Goal: Task Accomplishment & Management: Manage account settings

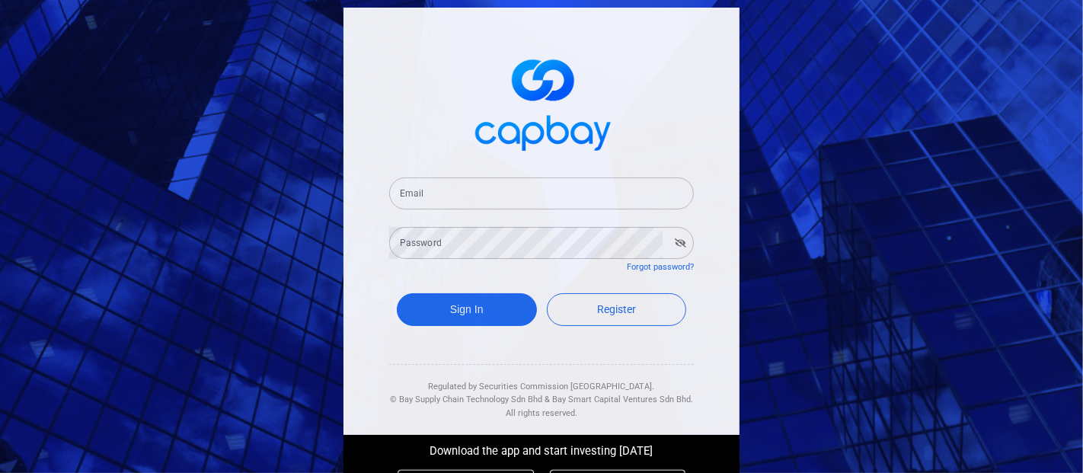
click at [442, 196] on input "Email" at bounding box center [541, 193] width 305 height 32
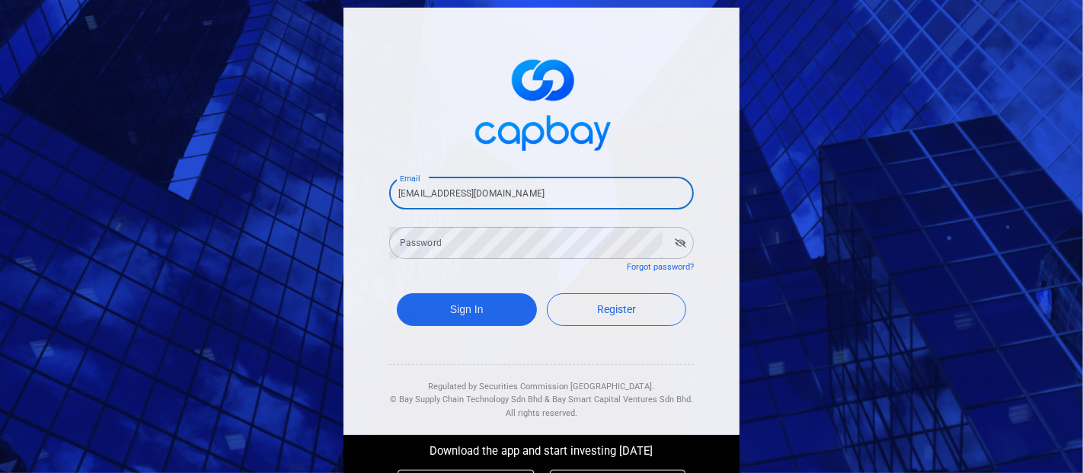
type input "[EMAIL_ADDRESS][DOMAIN_NAME]"
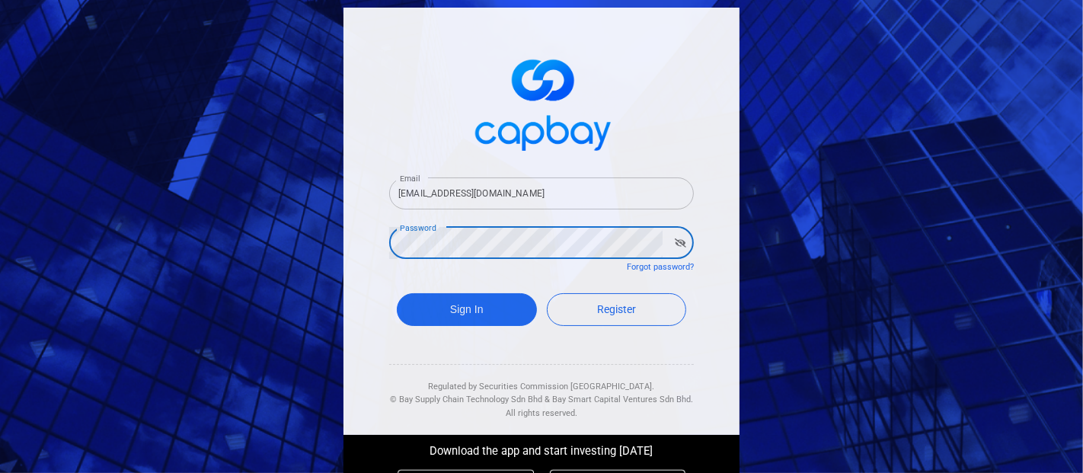
click at [397, 293] on button "Sign In" at bounding box center [467, 309] width 140 height 33
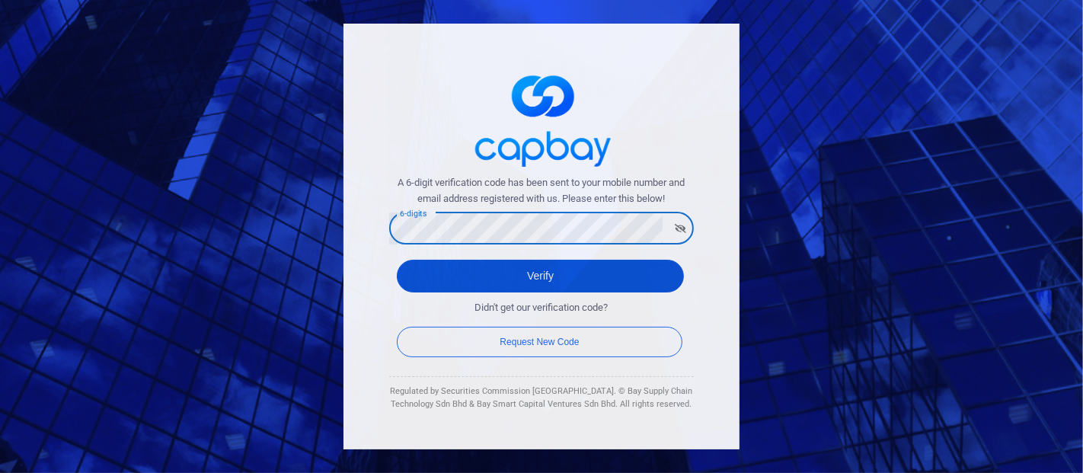
click at [519, 266] on button "Verify" at bounding box center [540, 276] width 287 height 33
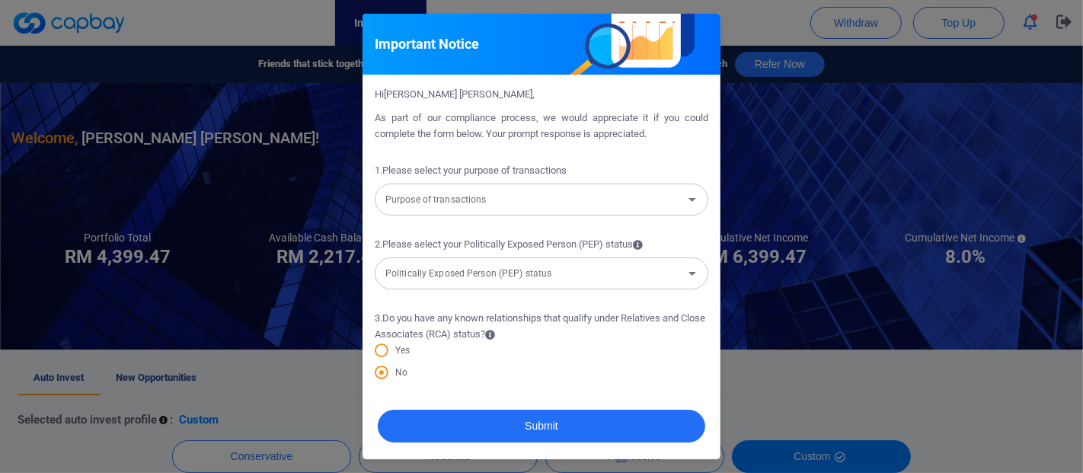
click at [694, 200] on icon "Open" at bounding box center [692, 199] width 18 height 18
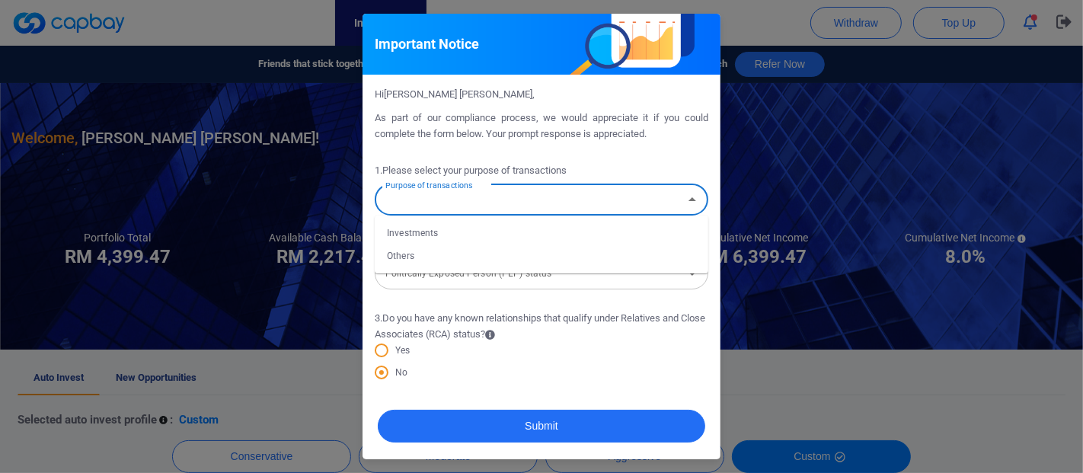
click at [489, 235] on li "Investments" at bounding box center [541, 233] width 333 height 23
type input "Investments"
click at [690, 277] on icon "Open" at bounding box center [692, 273] width 18 height 18
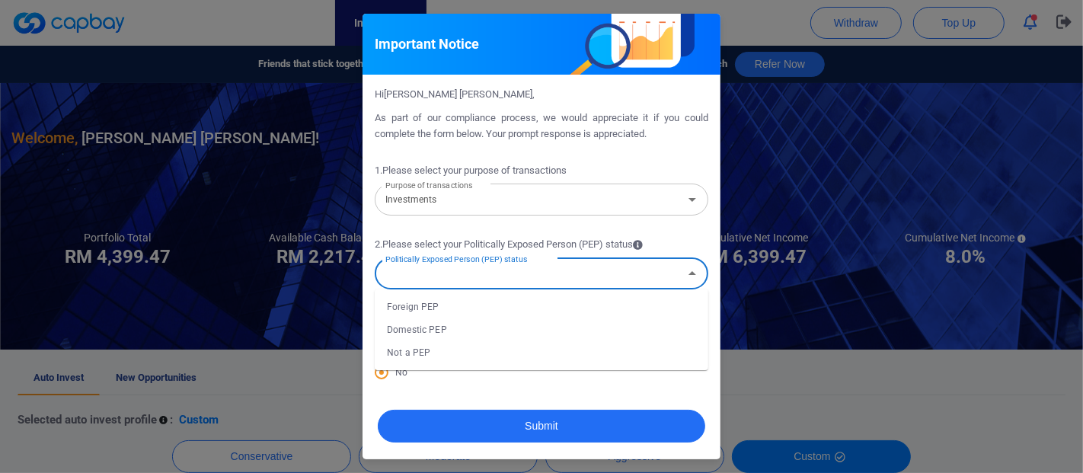
click at [464, 358] on li "Not a PEP" at bounding box center [541, 352] width 333 height 23
type input "Not a PEP"
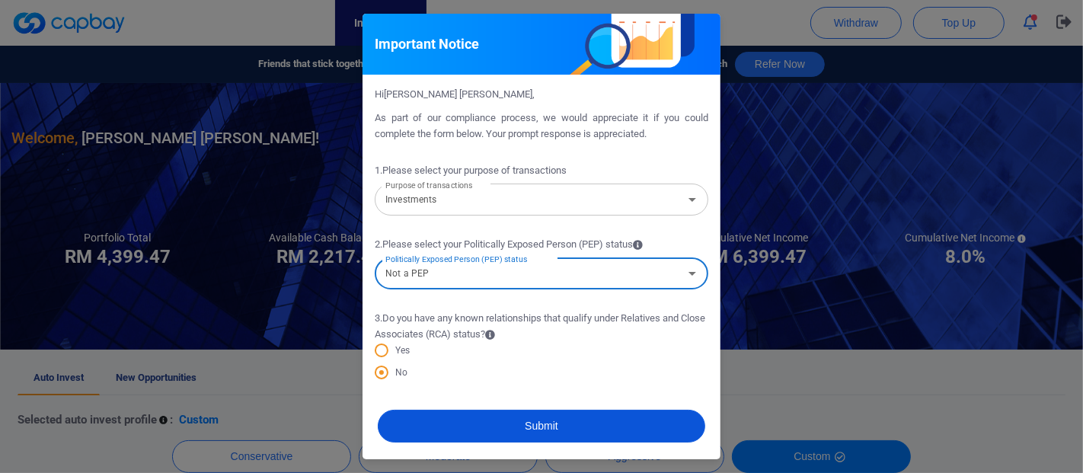
click at [538, 428] on button "Submit" at bounding box center [541, 426] width 327 height 33
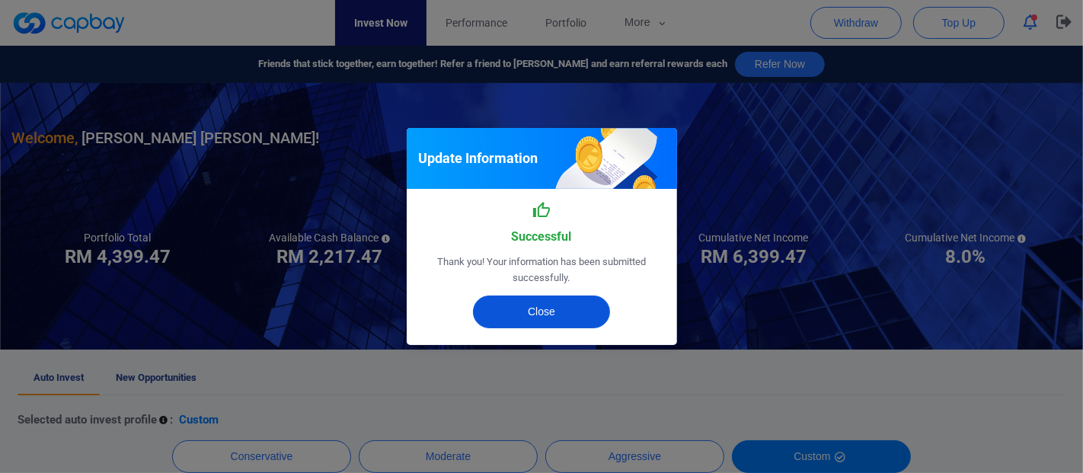
click at [560, 303] on button "Close" at bounding box center [541, 311] width 137 height 33
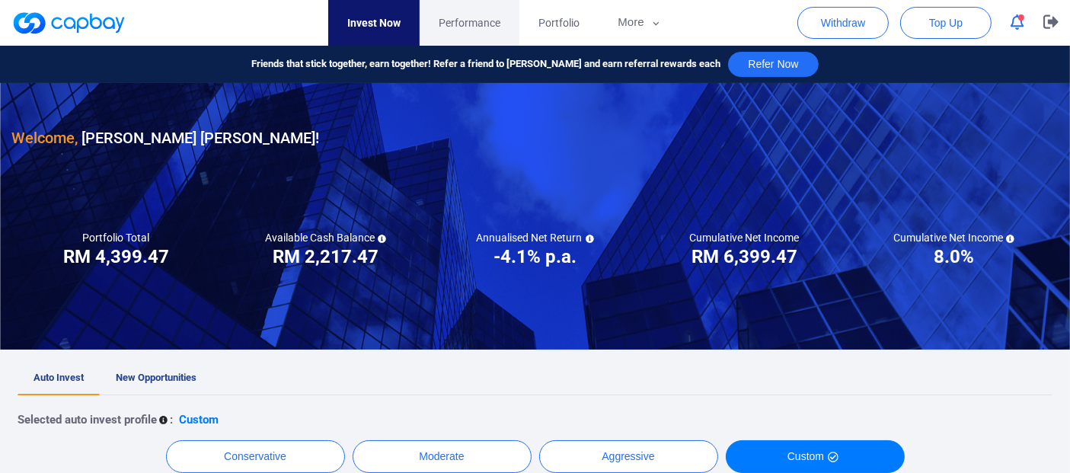
click at [468, 16] on span "Performance" at bounding box center [470, 22] width 62 height 17
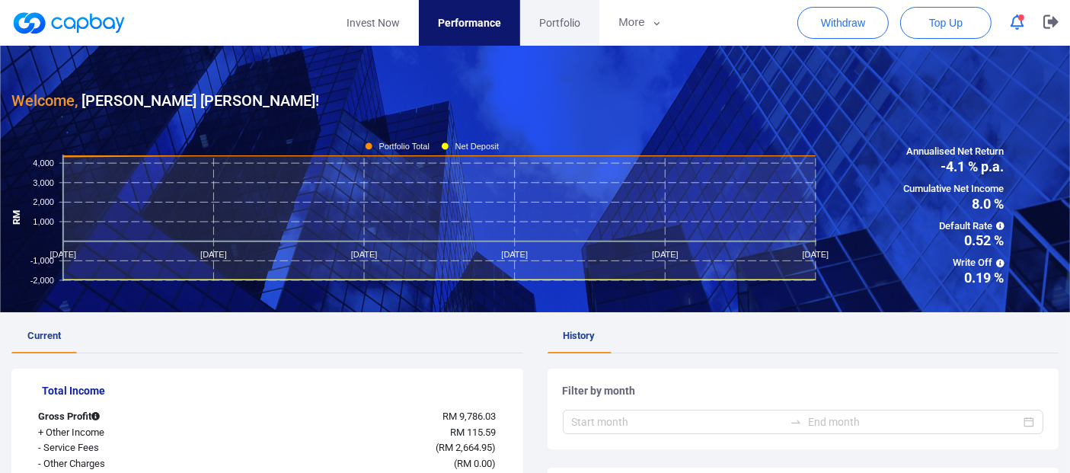
click at [558, 23] on span "Portfolio" at bounding box center [559, 22] width 41 height 17
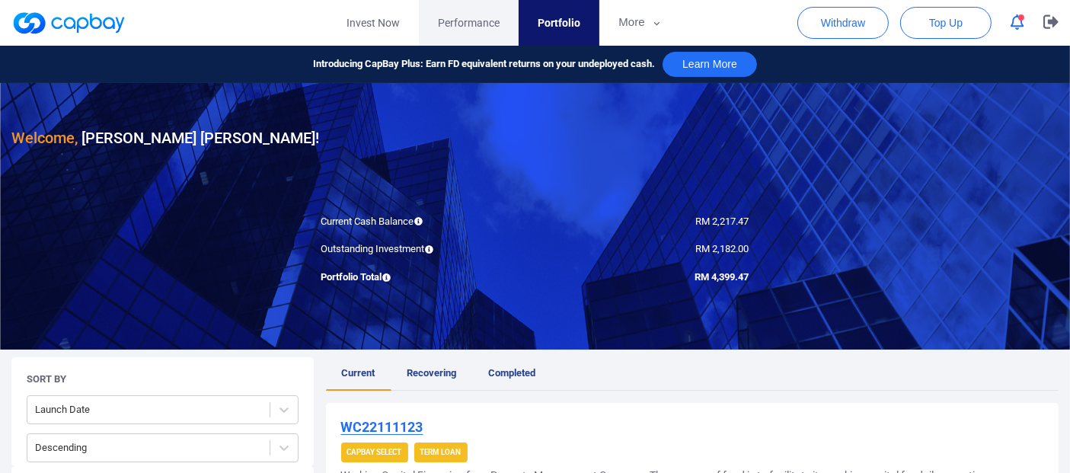
click at [454, 21] on span "Performance" at bounding box center [469, 22] width 62 height 17
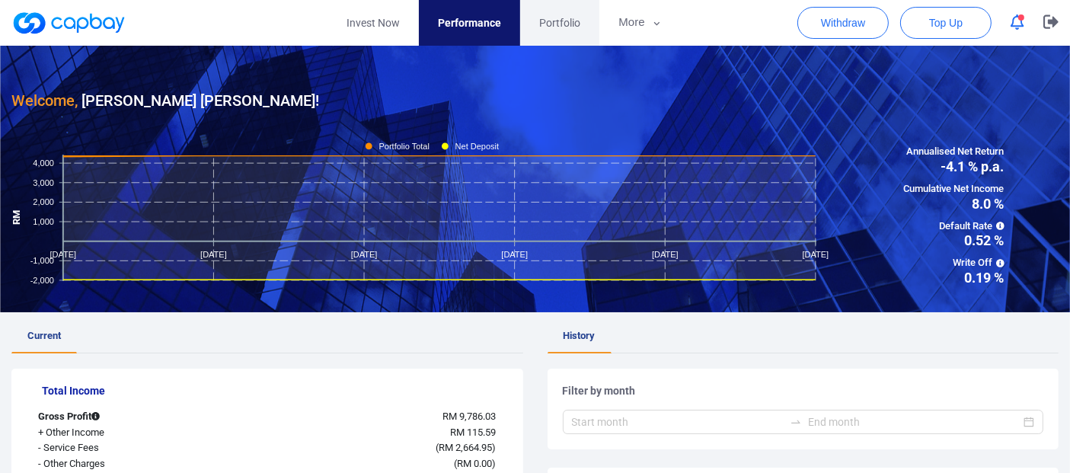
drag, startPoint x: 544, startPoint y: 27, endPoint x: 546, endPoint y: 44, distance: 16.9
click at [544, 27] on span "Portfolio" at bounding box center [559, 22] width 41 height 17
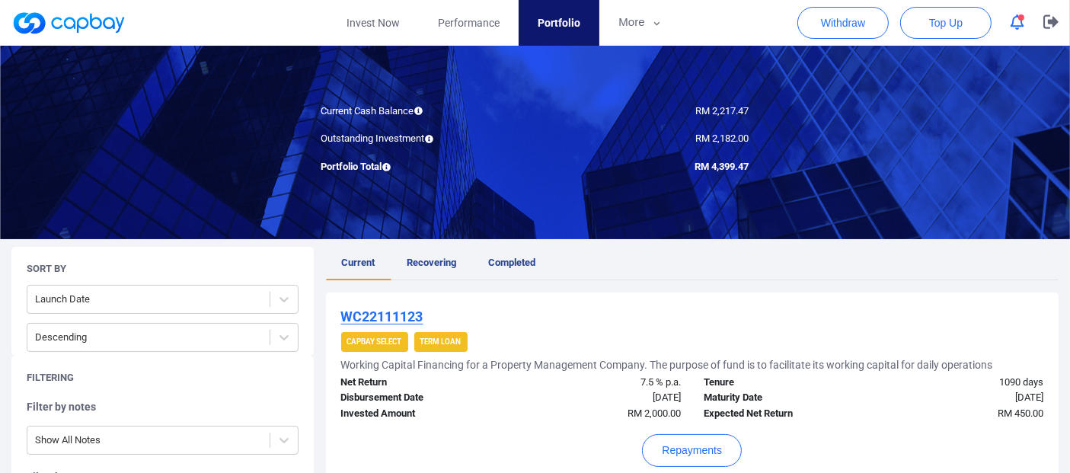
scroll to position [85, 0]
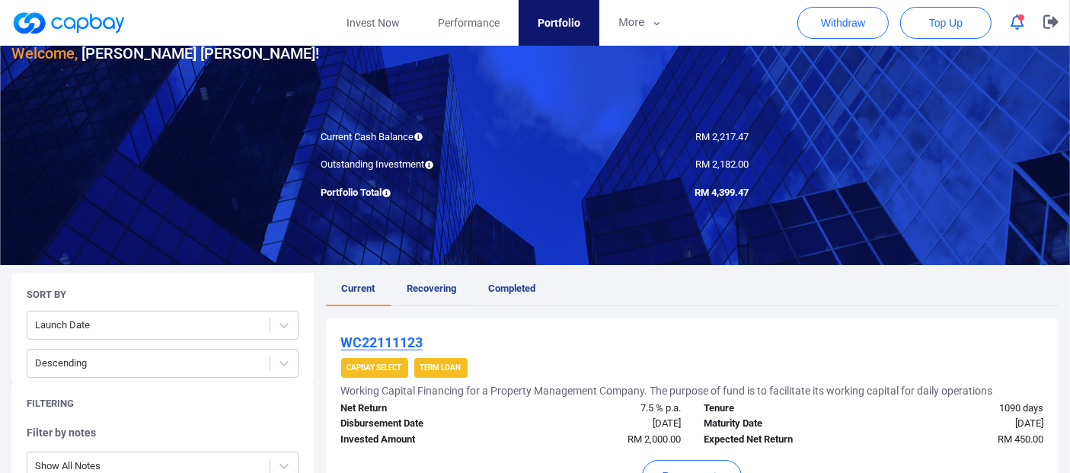
click at [433, 283] on span "Recovering" at bounding box center [431, 287] width 49 height 11
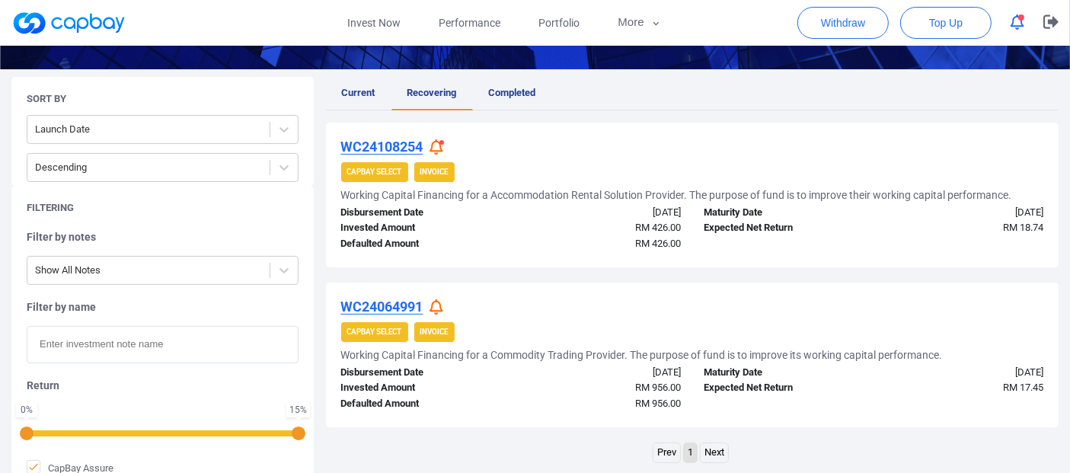
scroll to position [254, 0]
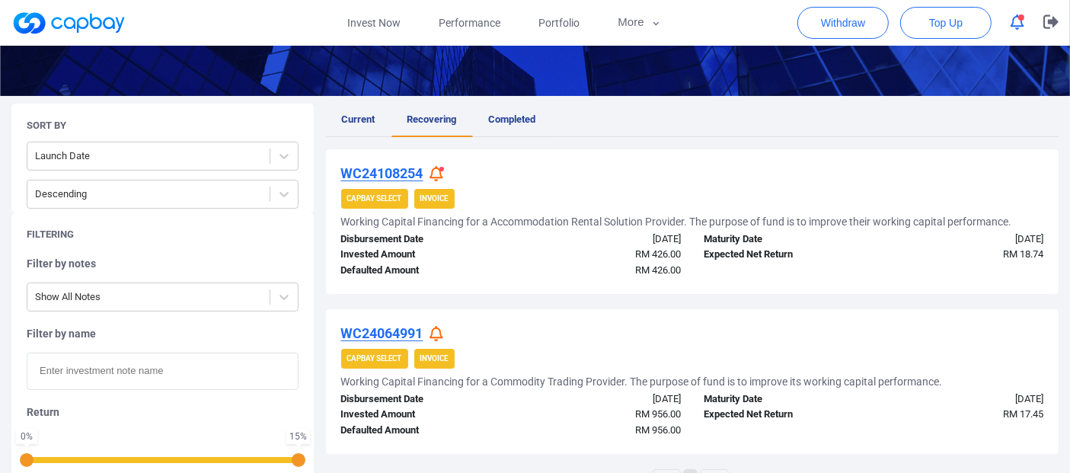
click at [515, 118] on span "Completed" at bounding box center [512, 118] width 47 height 11
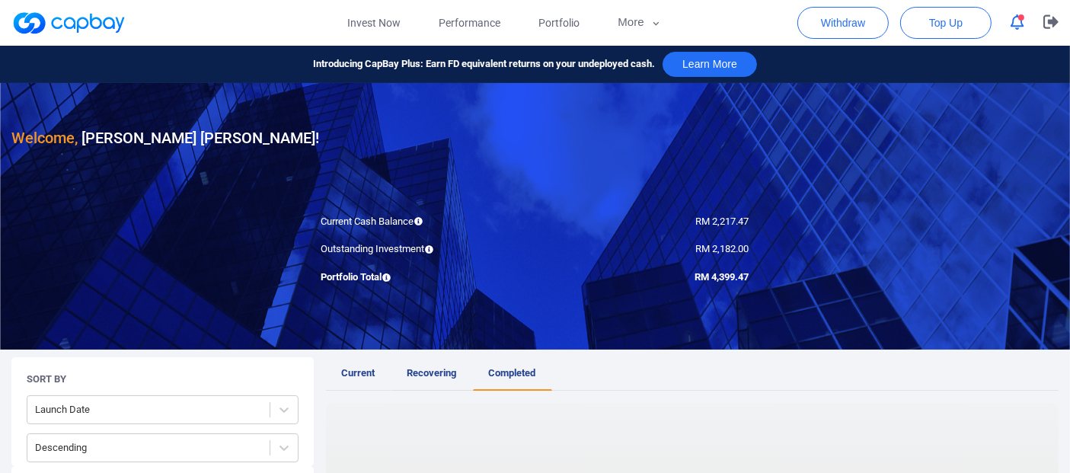
click at [426, 369] on span "Recovering" at bounding box center [431, 372] width 49 height 11
click at [354, 369] on span "Current" at bounding box center [359, 372] width 34 height 11
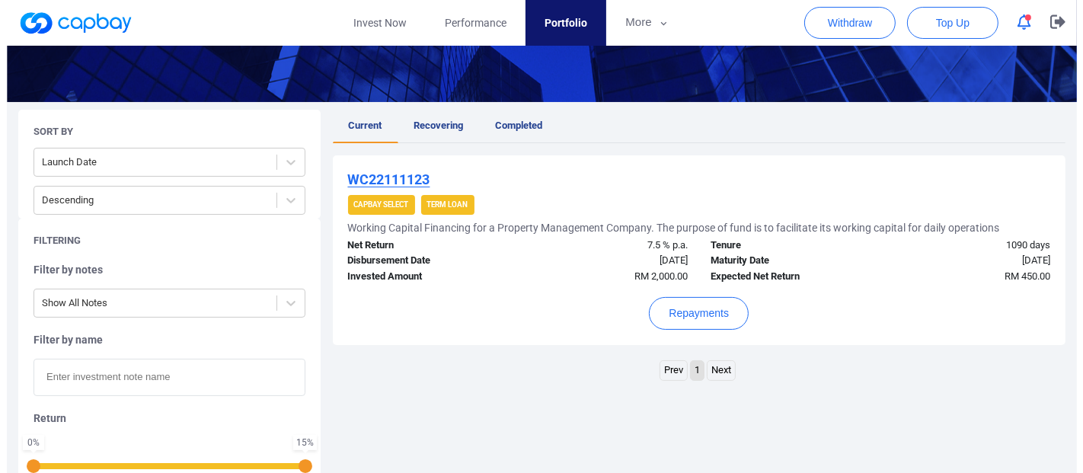
scroll to position [254, 0]
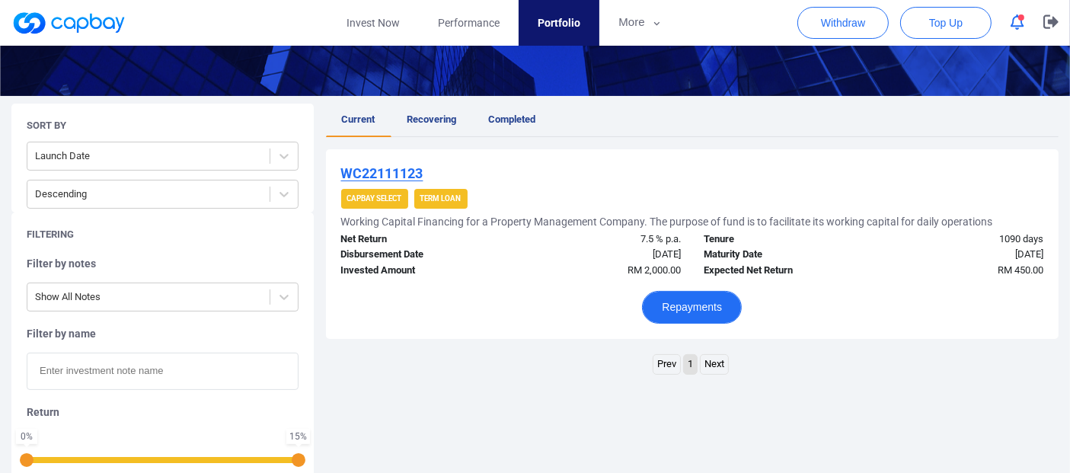
click at [702, 308] on button "Repayments" at bounding box center [692, 307] width 100 height 33
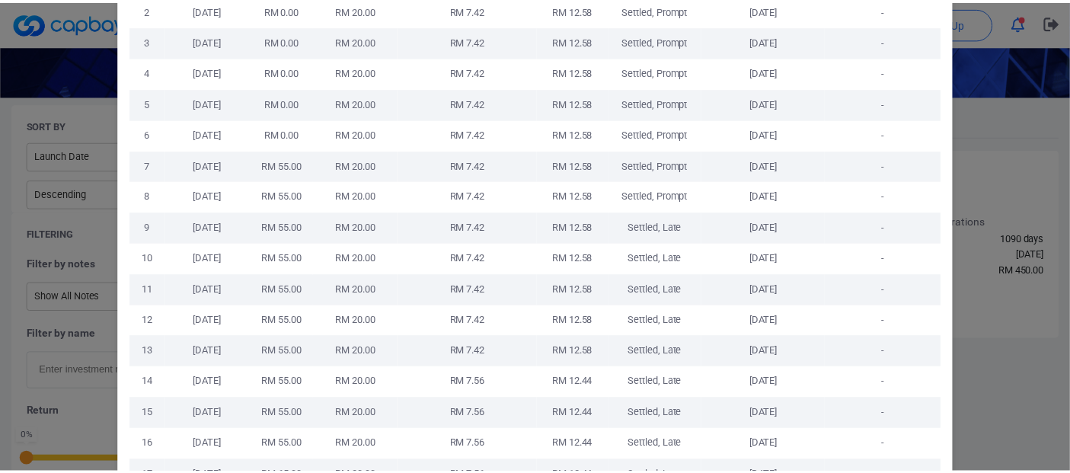
scroll to position [0, 0]
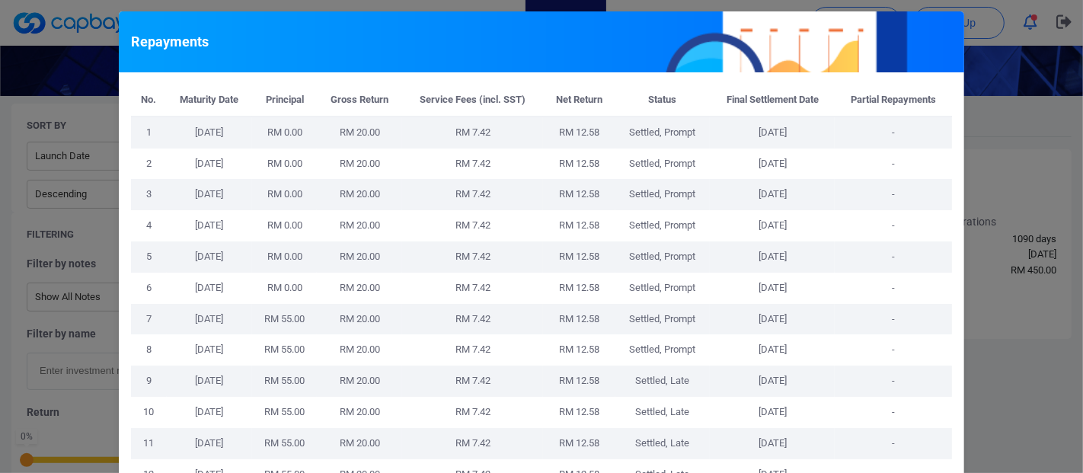
click at [990, 121] on div "Repayments No. Maturity Date Principal Gross Return Service Fees (incl. SST) Ne…" at bounding box center [541, 236] width 1083 height 473
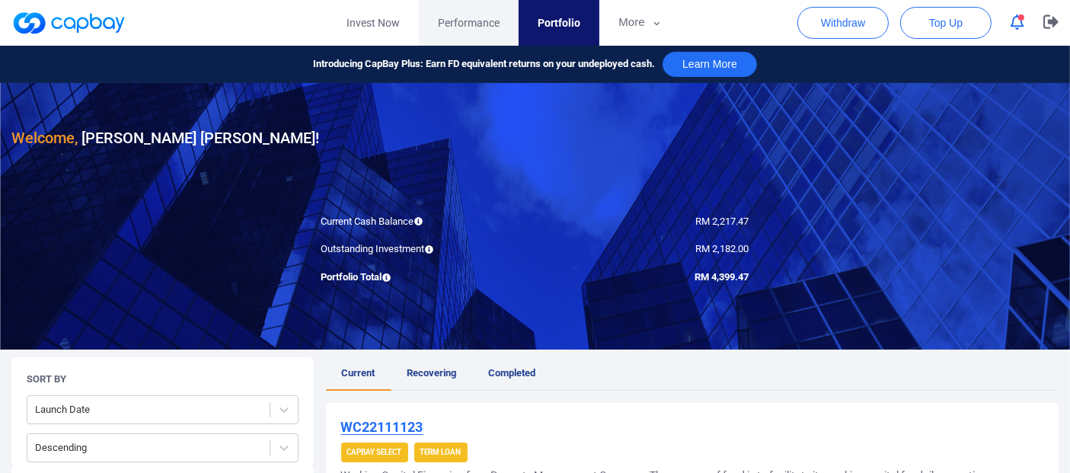
click at [476, 23] on span "Performance" at bounding box center [469, 22] width 62 height 17
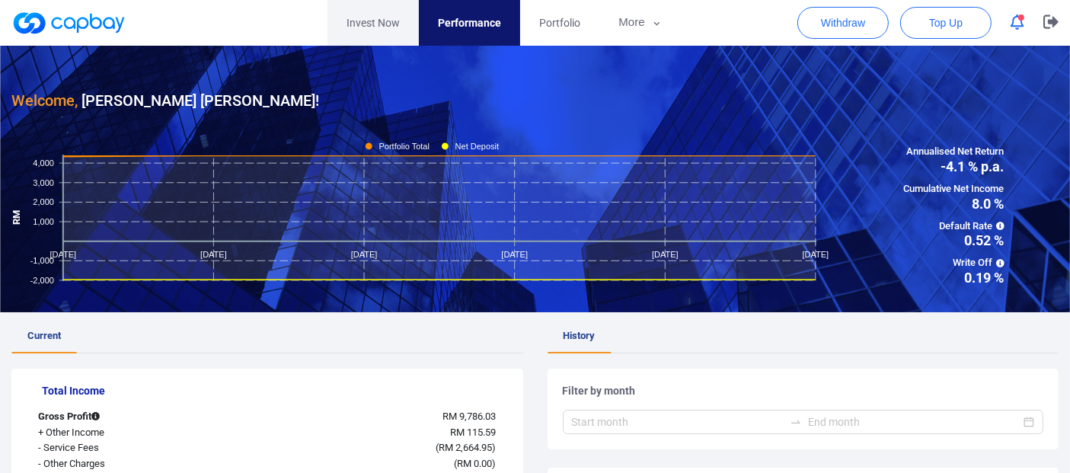
click at [385, 23] on link "Invest Now" at bounding box center [372, 23] width 91 height 46
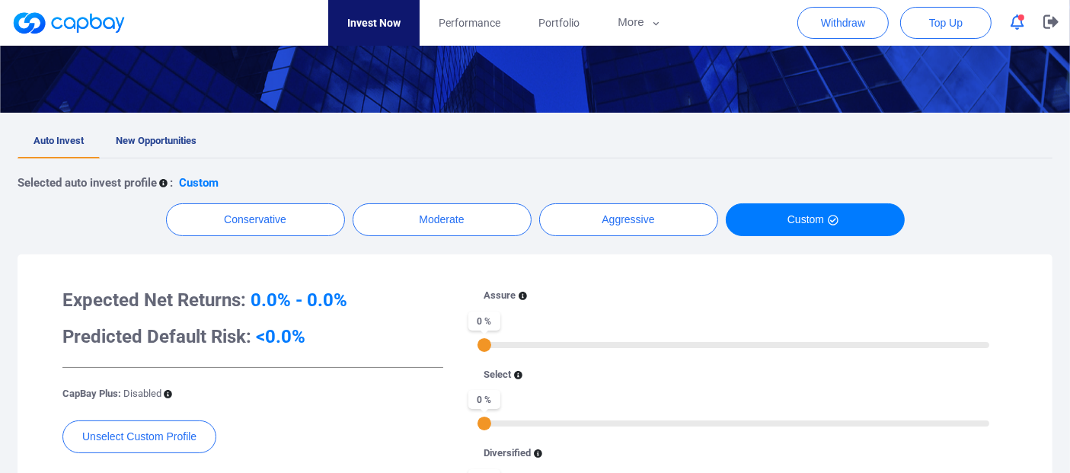
scroll to position [169, 0]
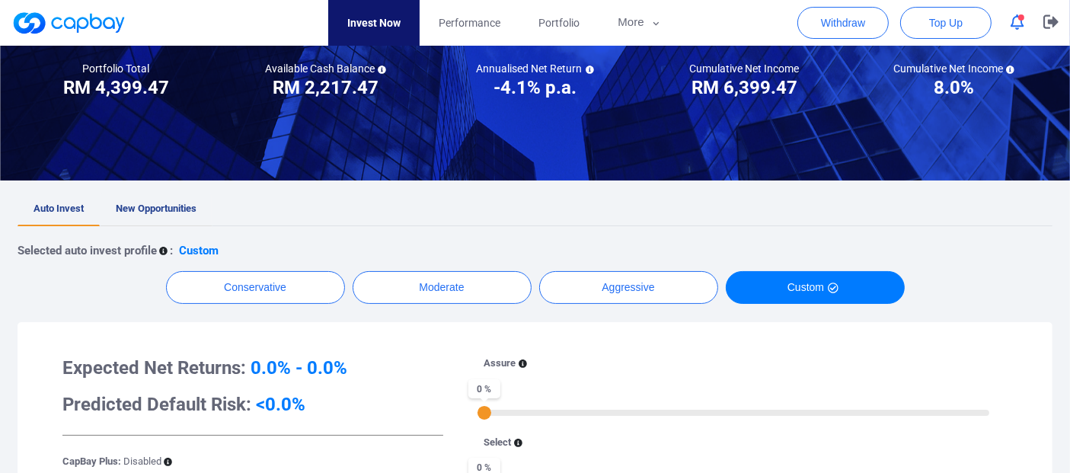
click at [187, 209] on span "New Opportunities" at bounding box center [156, 208] width 81 height 11
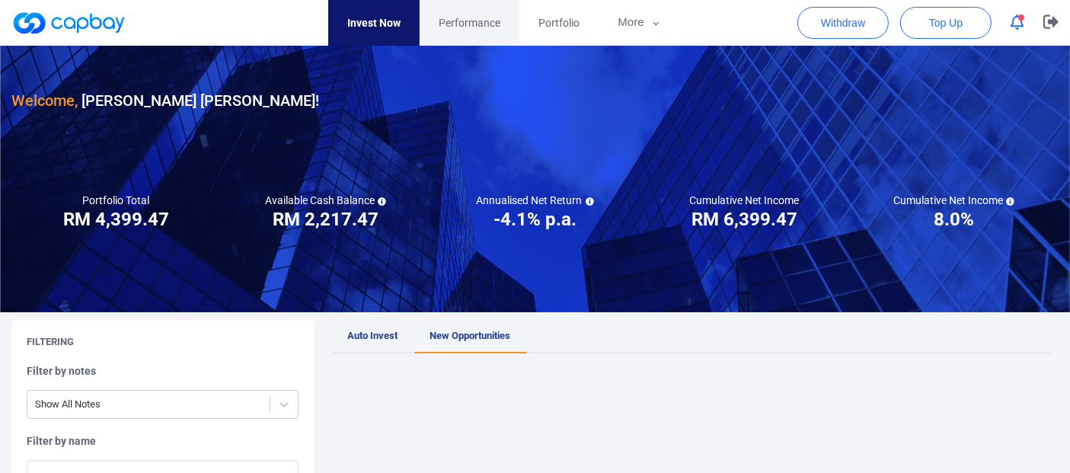
click at [491, 20] on span "Performance" at bounding box center [470, 22] width 62 height 17
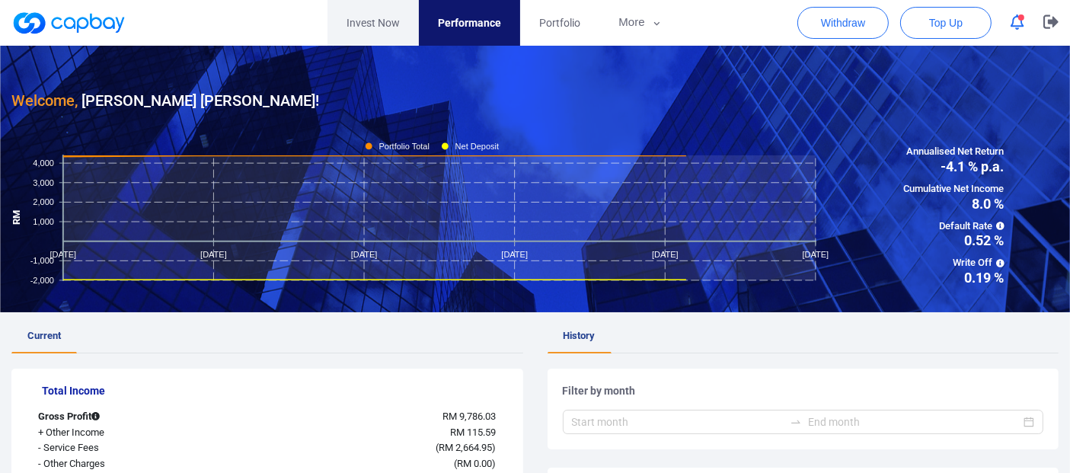
click at [367, 15] on link "Invest Now" at bounding box center [372, 23] width 91 height 46
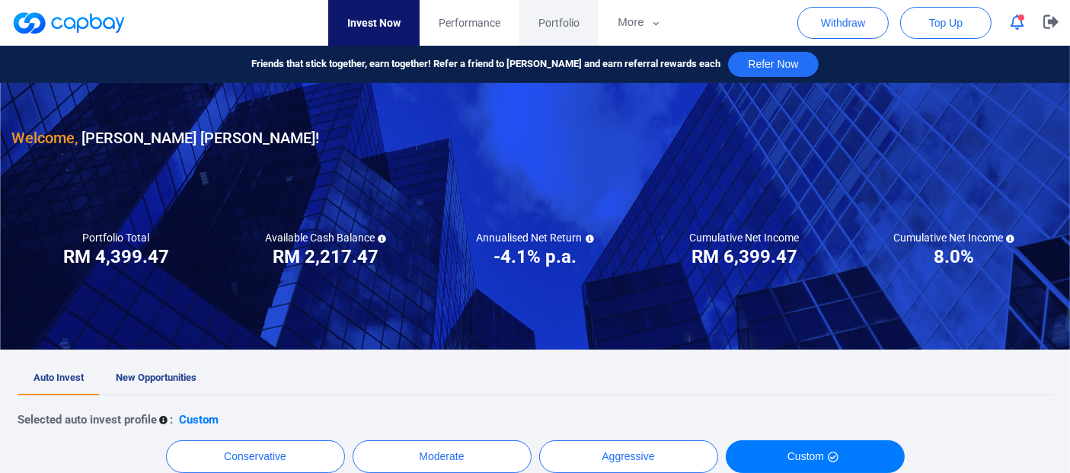
click at [556, 19] on span "Portfolio" at bounding box center [558, 22] width 41 height 17
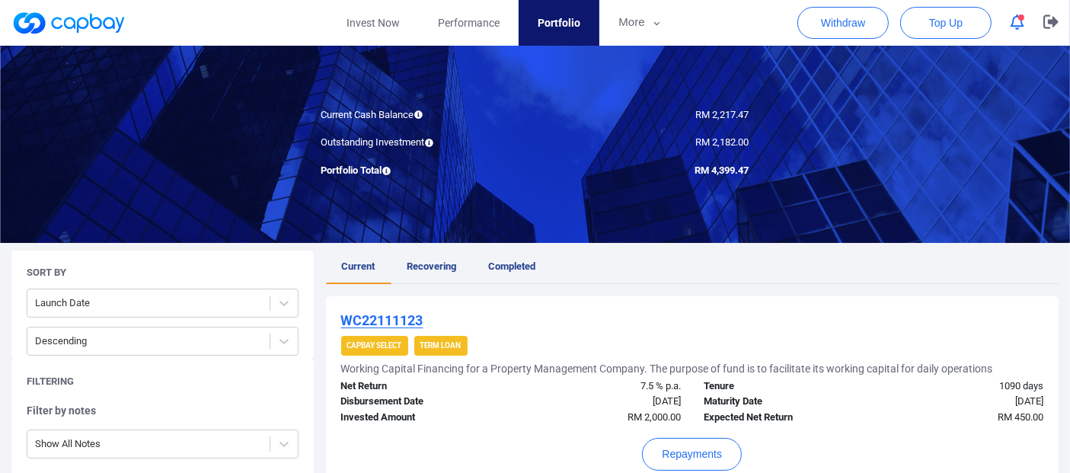
scroll to position [145, 0]
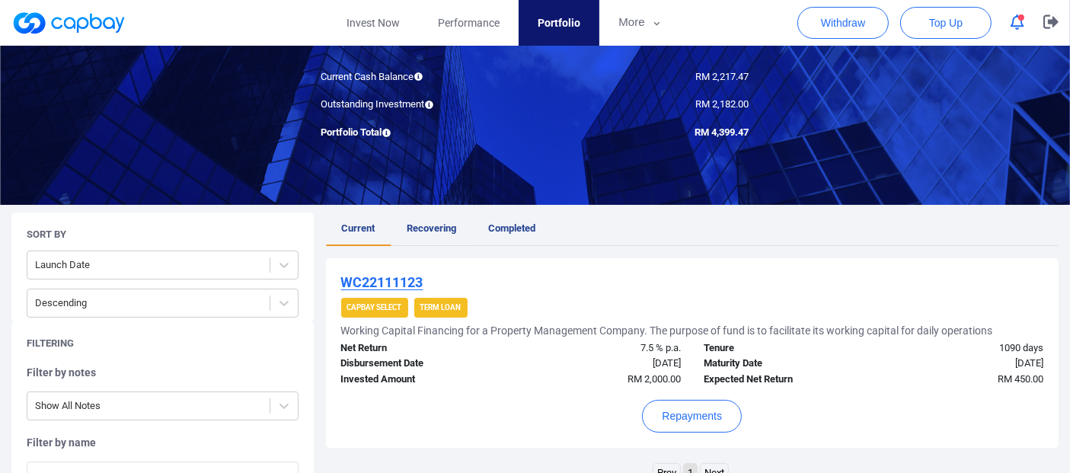
click at [430, 222] on span "Recovering" at bounding box center [431, 227] width 49 height 11
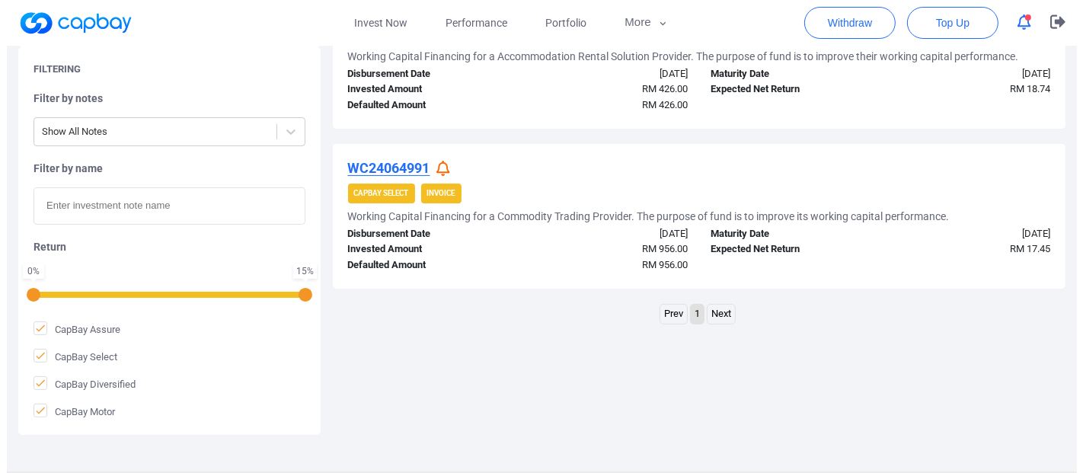
scroll to position [423, 0]
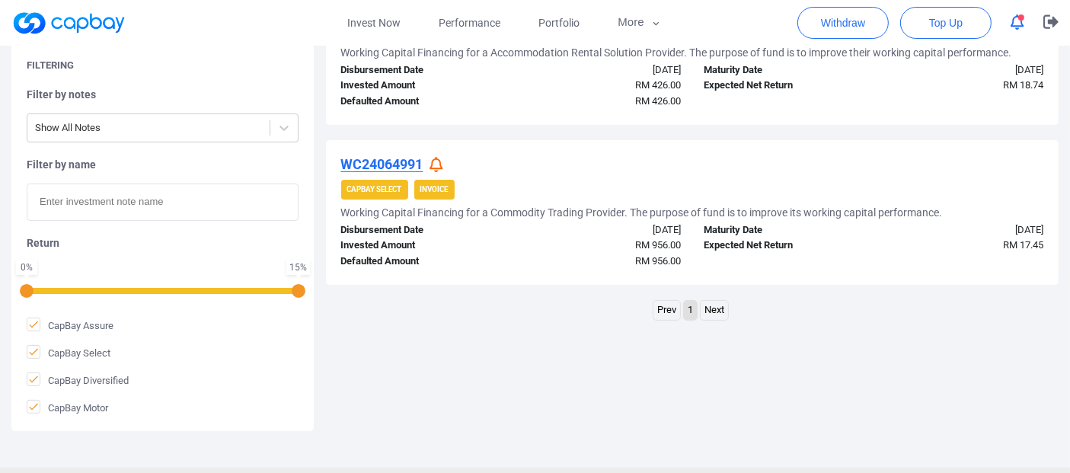
click at [439, 163] on icon at bounding box center [436, 165] width 14 height 16
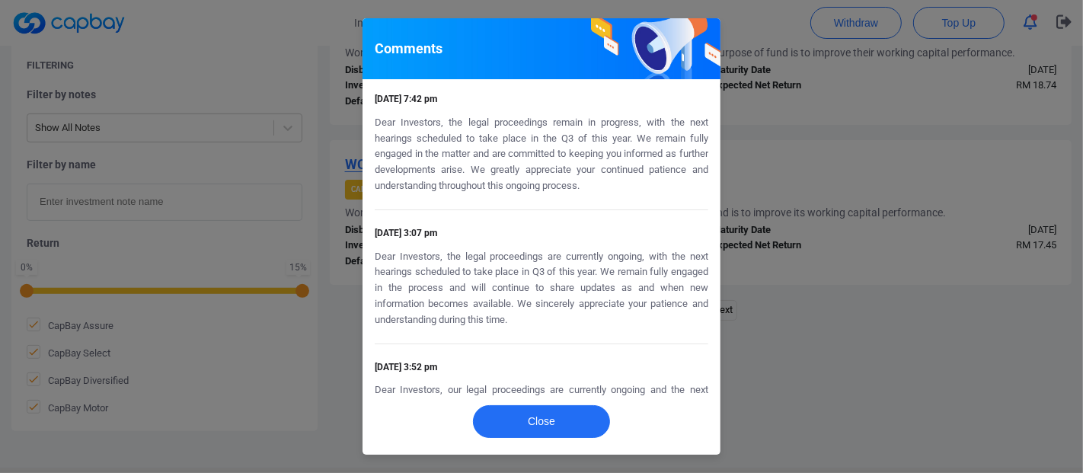
click at [824, 249] on div "Comments [DATE] 7:42 pm Dear Investors, the legal proceedings remain in progres…" at bounding box center [541, 236] width 1083 height 473
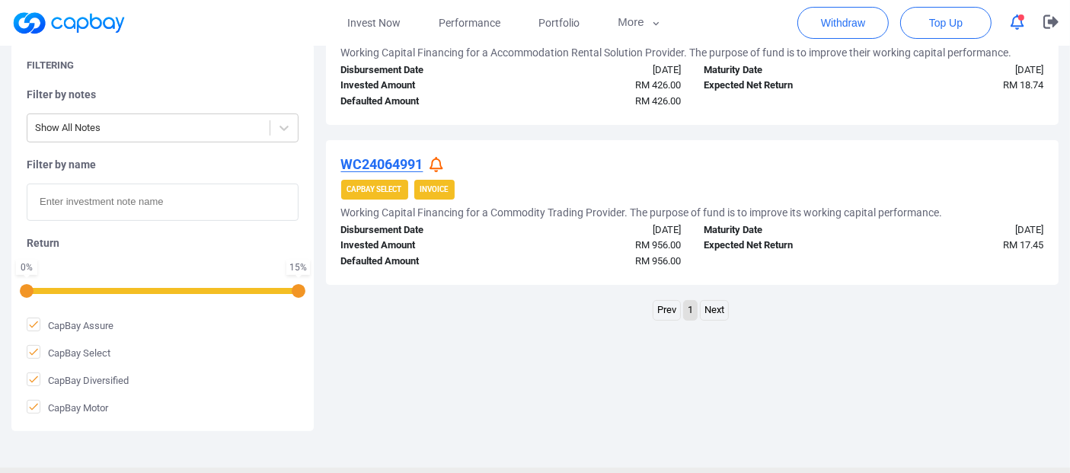
click at [448, 193] on strong "Invoice" at bounding box center [434, 189] width 28 height 8
click at [435, 162] on icon at bounding box center [436, 165] width 14 height 16
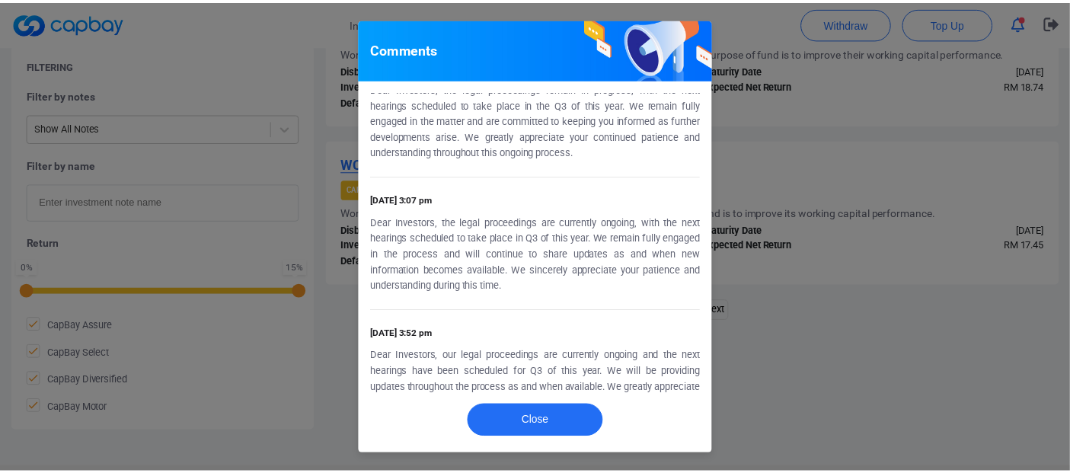
scroll to position [0, 0]
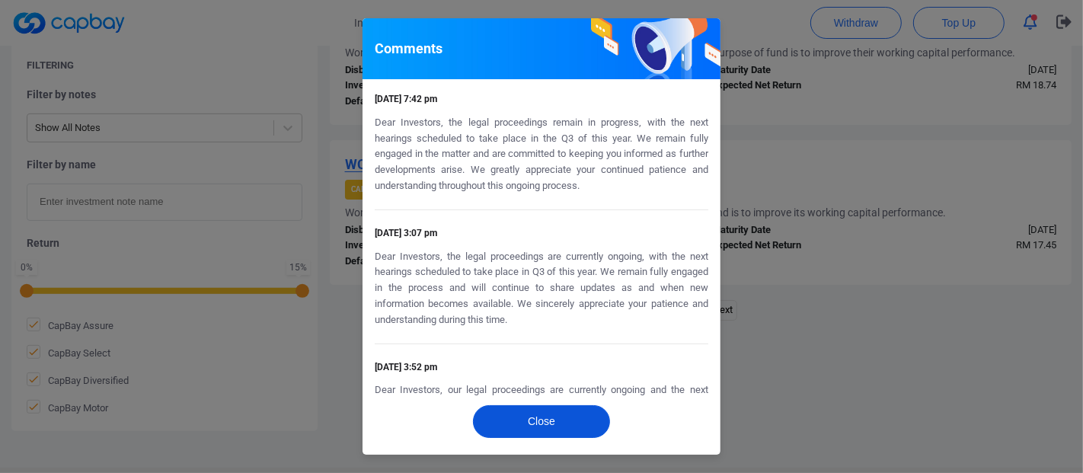
click at [559, 410] on button "Close" at bounding box center [541, 421] width 137 height 33
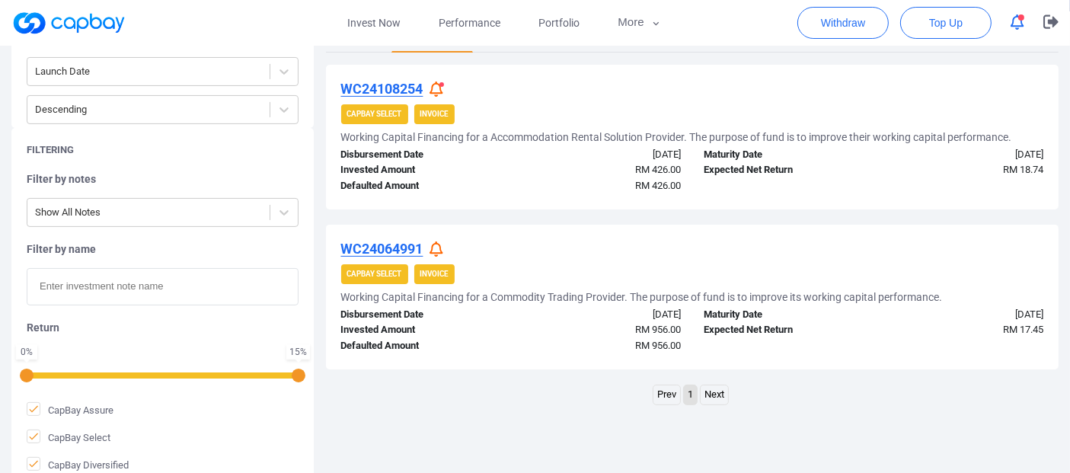
scroll to position [254, 0]
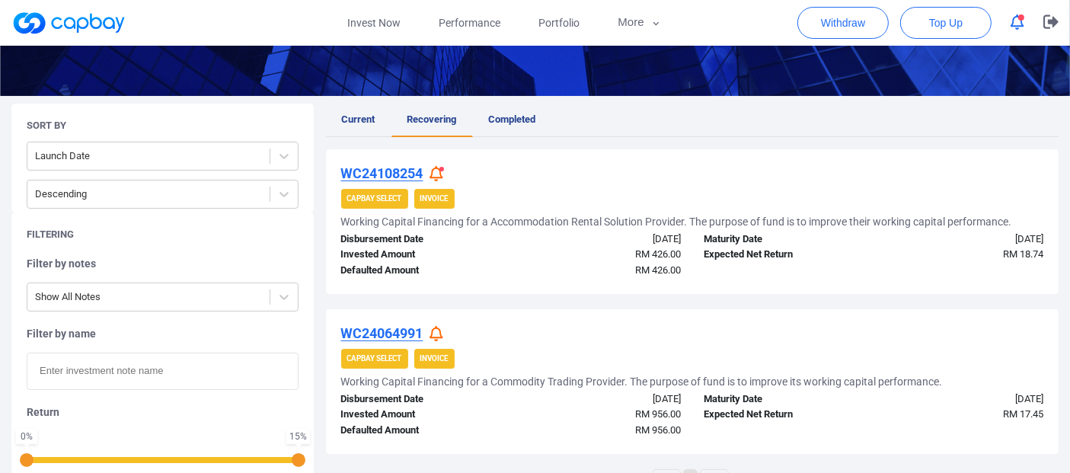
click at [437, 173] on icon at bounding box center [436, 174] width 14 height 16
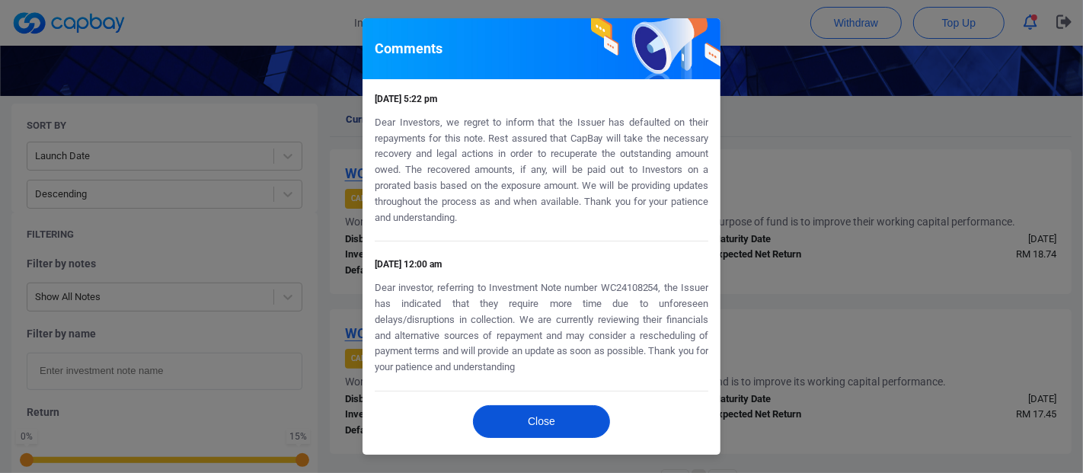
click at [550, 416] on button "Close" at bounding box center [541, 421] width 137 height 33
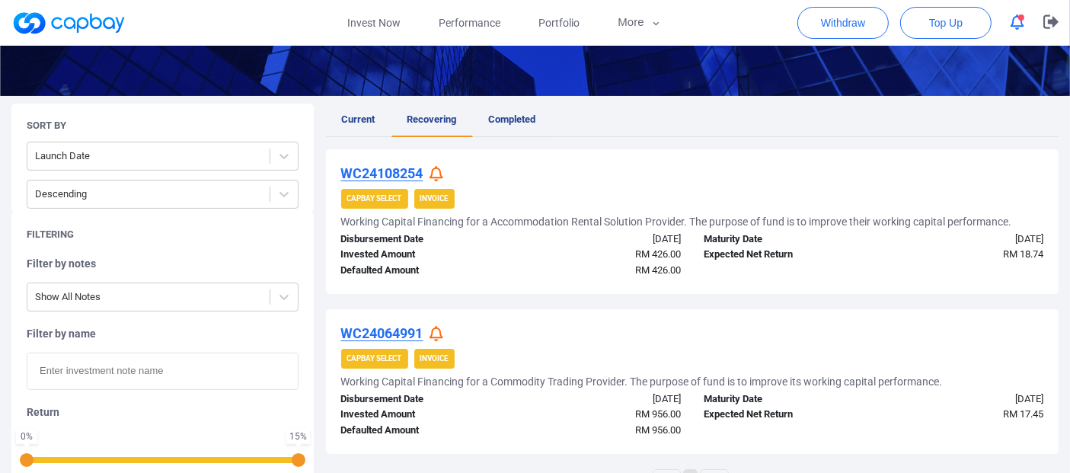
click at [526, 119] on span "Completed" at bounding box center [512, 118] width 47 height 11
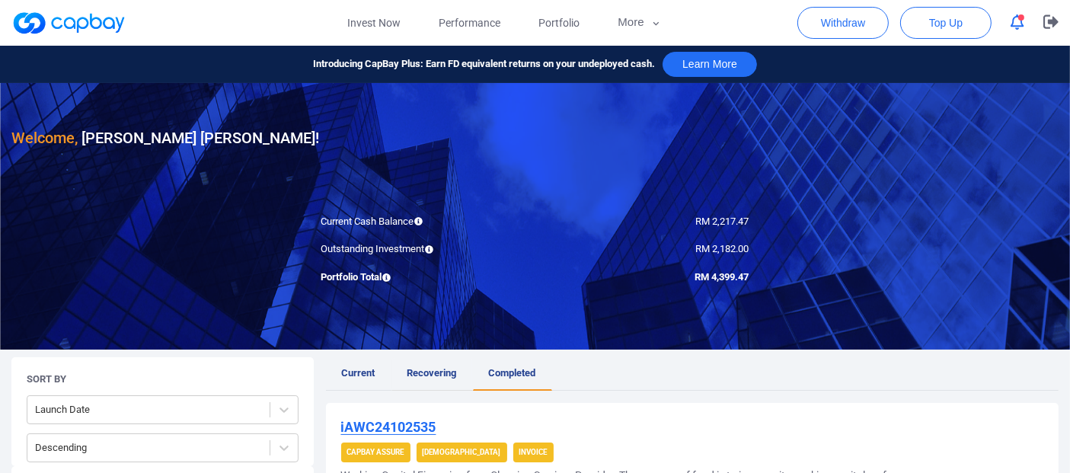
click at [432, 369] on span "Recovering" at bounding box center [431, 372] width 49 height 11
click at [349, 373] on span "Current" at bounding box center [359, 372] width 34 height 11
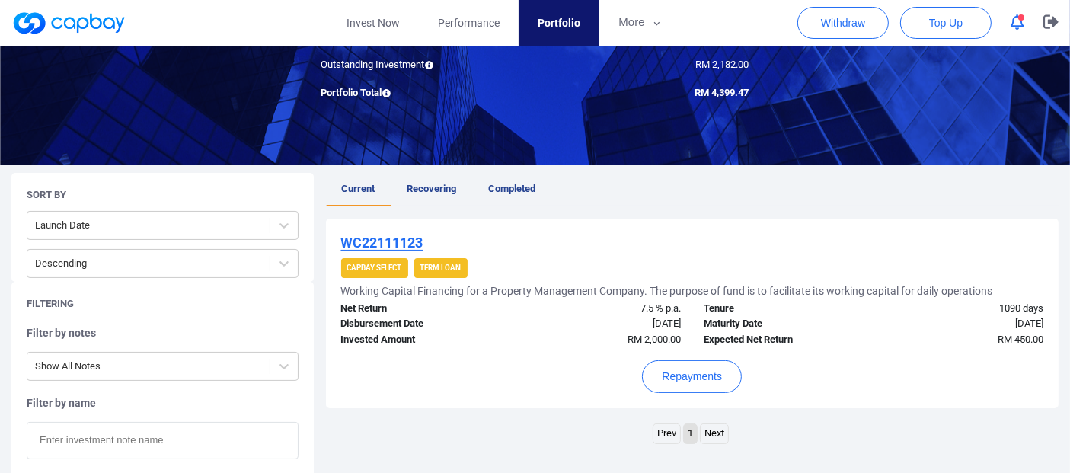
scroll to position [169, 0]
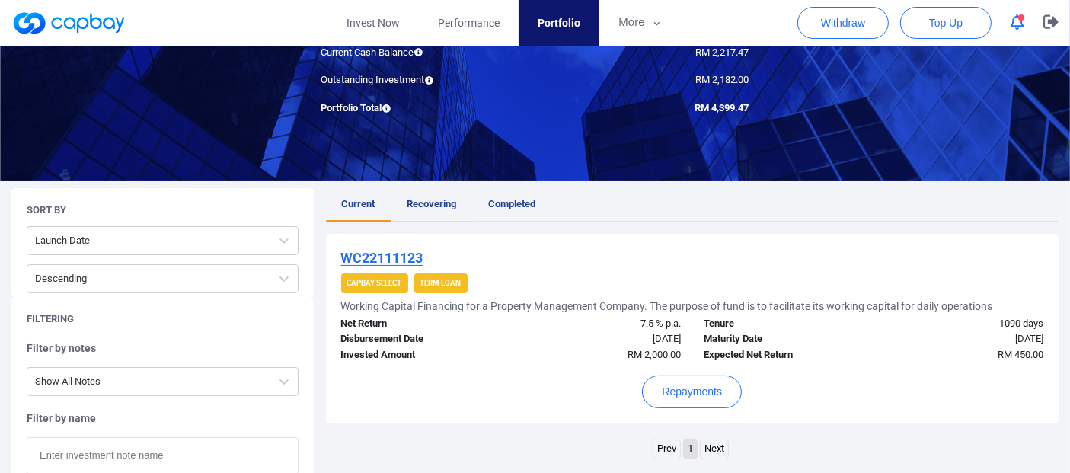
click at [418, 199] on span "Recovering" at bounding box center [431, 203] width 49 height 11
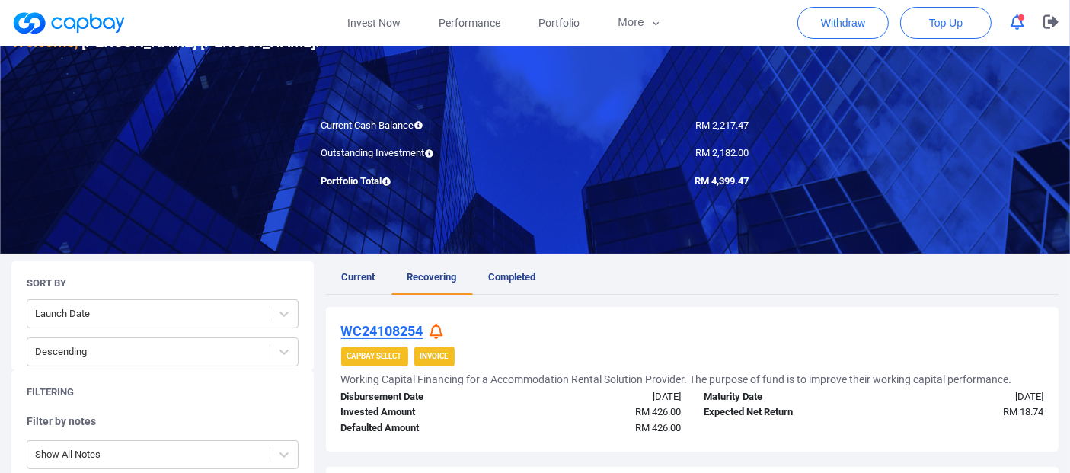
scroll to position [169, 0]
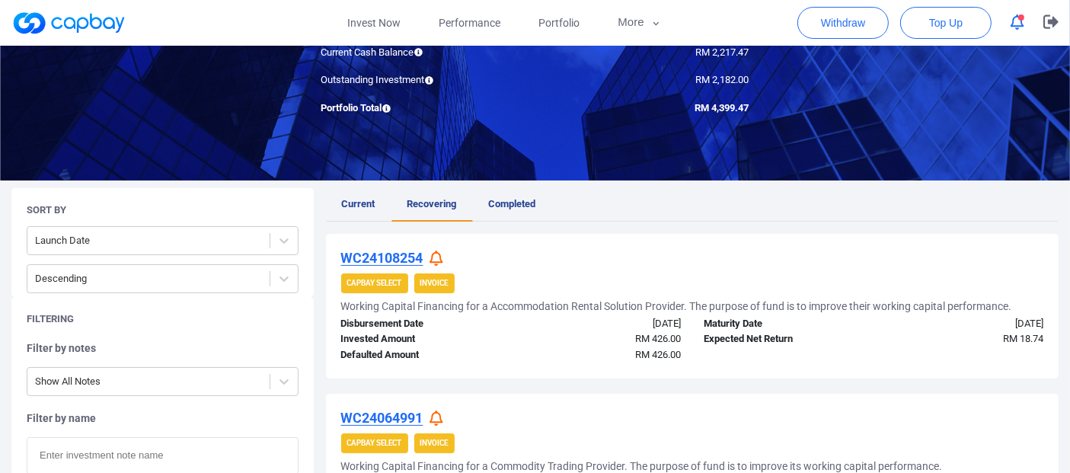
click at [365, 199] on span "Current" at bounding box center [359, 203] width 34 height 11
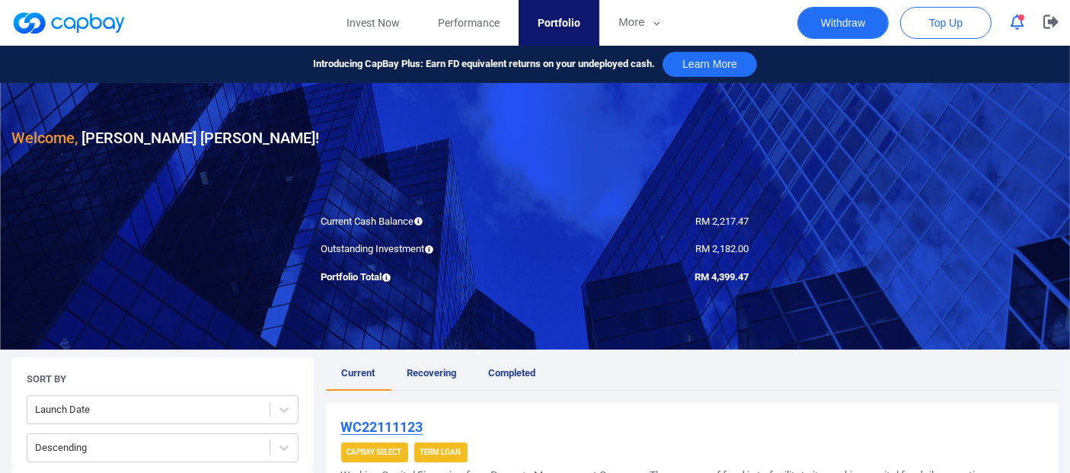
click at [839, 11] on button "Withdraw" at bounding box center [842, 23] width 91 height 32
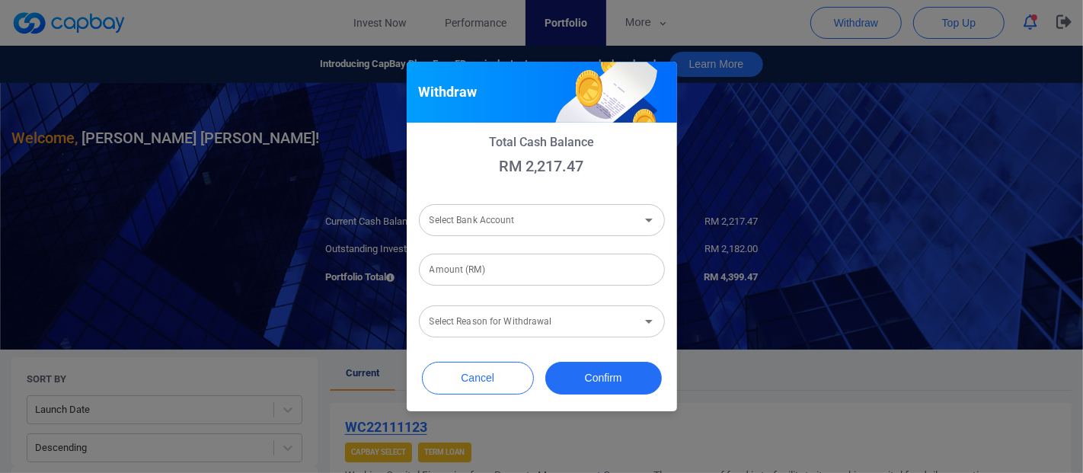
click at [498, 225] on input "Select Bank Account" at bounding box center [529, 220] width 212 height 28
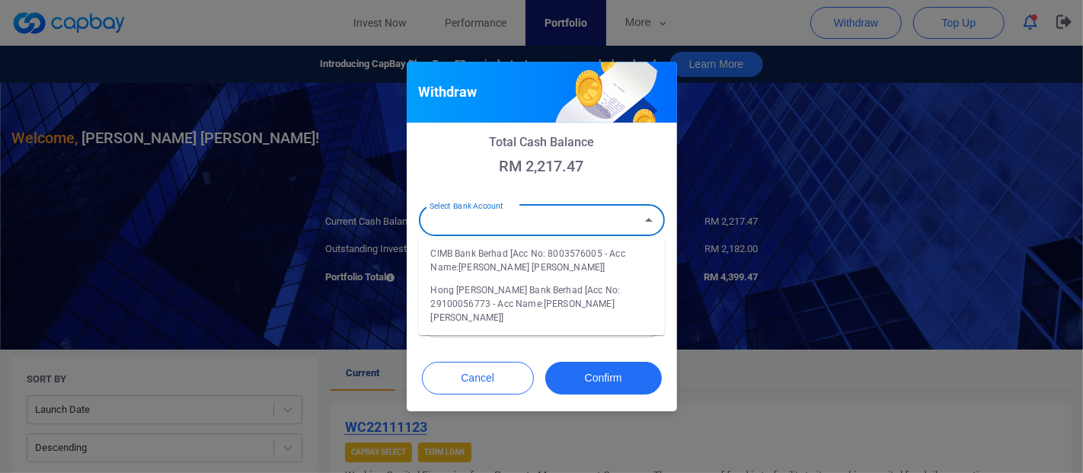
click at [499, 305] on li "Hong [PERSON_NAME] Bank Berhad [Acc No: 29100056773 - Acc Name:[PERSON_NAME] [P…" at bounding box center [542, 304] width 246 height 50
type input "Hong [PERSON_NAME] Bank Berhad [Acc No: 29100056773 - Acc Name:[PERSON_NAME] [P…"
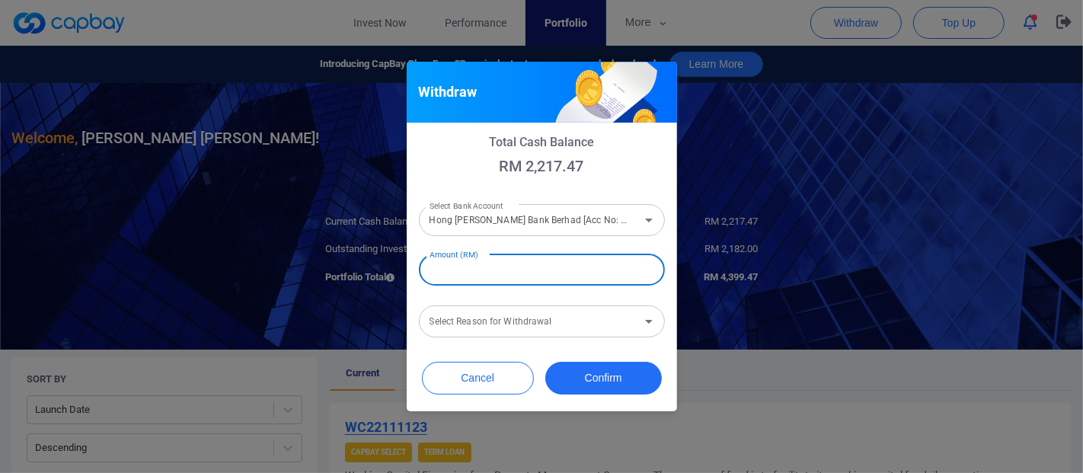
click at [502, 275] on input "Amount (RM)" at bounding box center [542, 270] width 246 height 32
type input "RM 2,217.47"
click at [543, 333] on input "Select Reason for Withdrawal" at bounding box center [529, 322] width 212 height 28
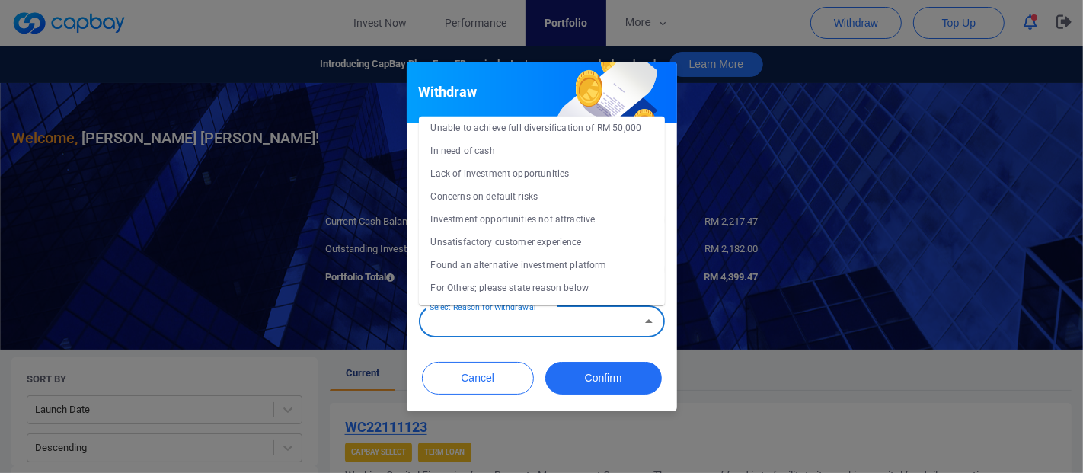
scroll to position [53, 0]
click at [509, 190] on li "Concerns on default risks" at bounding box center [542, 195] width 246 height 23
type input "Concerns on default risks"
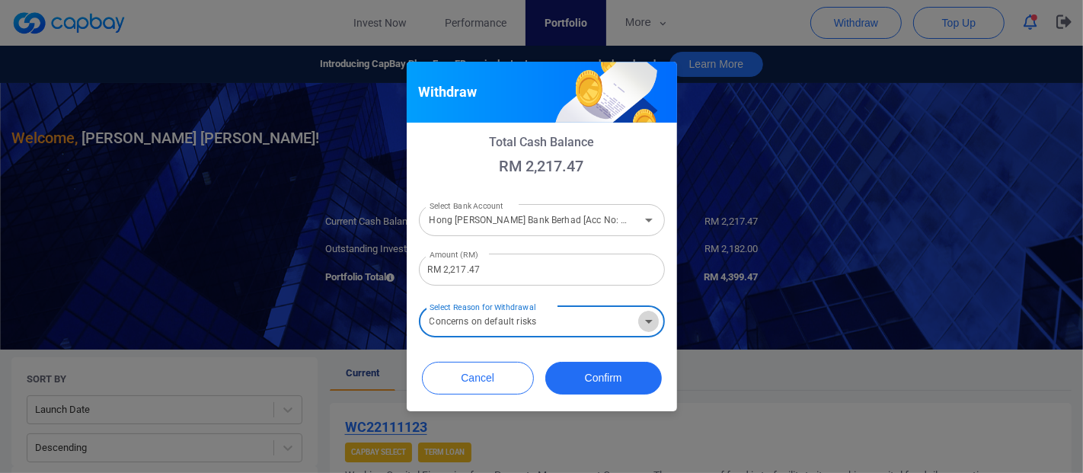
click at [656, 321] on icon "Open" at bounding box center [649, 321] width 18 height 18
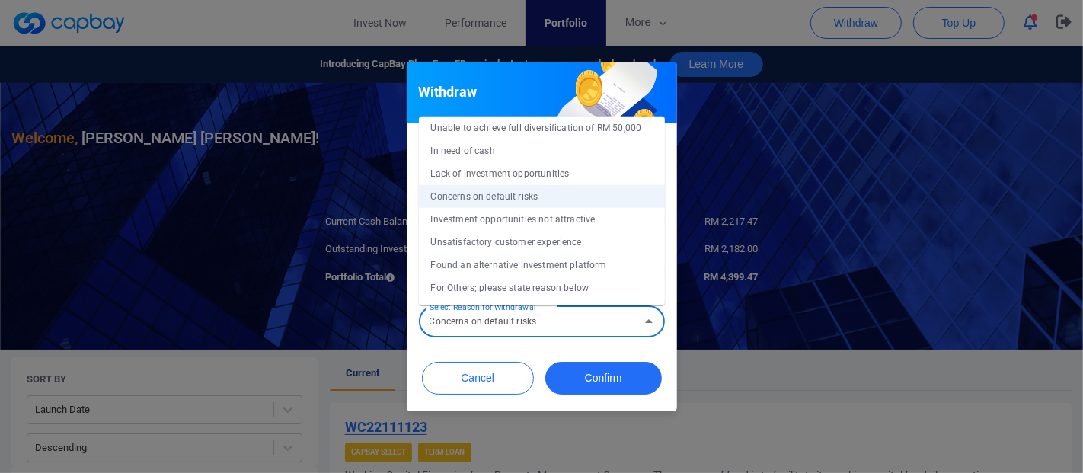
click at [665, 345] on div "Total Cash Balance RM 2,217.47 Select Bank Account Hong [PERSON_NAME] Bank Berh…" at bounding box center [542, 238] width 270 height 230
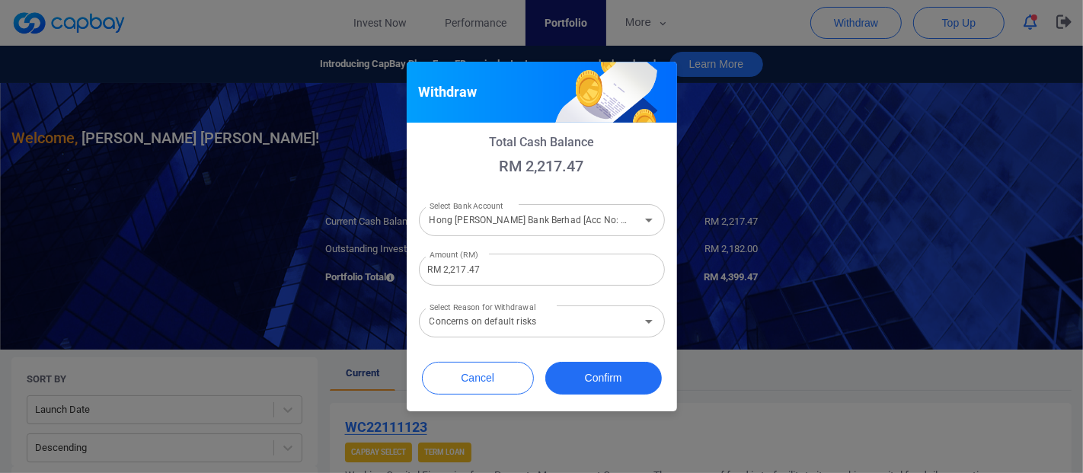
click at [649, 315] on icon "Open" at bounding box center [649, 321] width 18 height 18
click at [658, 81] on div "Withdraw" at bounding box center [542, 92] width 270 height 61
click at [607, 380] on button "Confirm" at bounding box center [603, 378] width 116 height 33
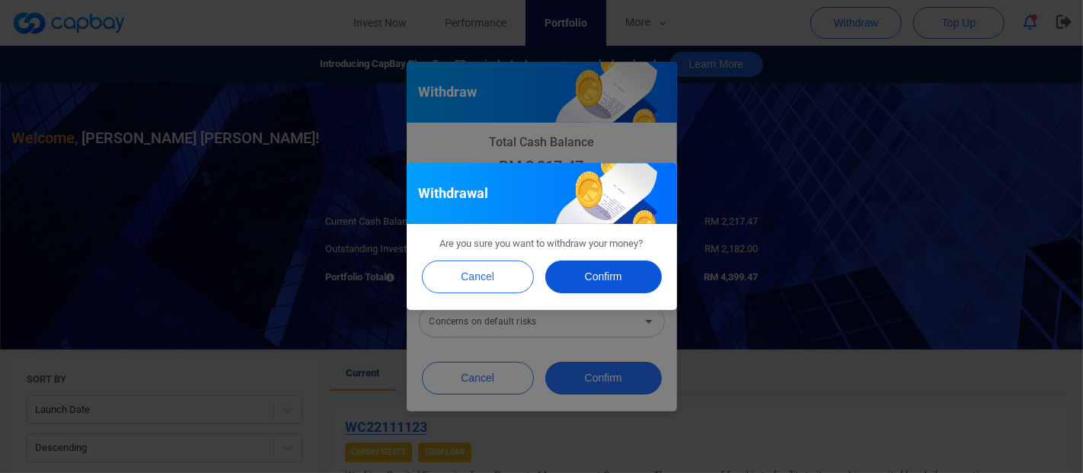
click at [624, 267] on button "Confirm" at bounding box center [603, 276] width 116 height 33
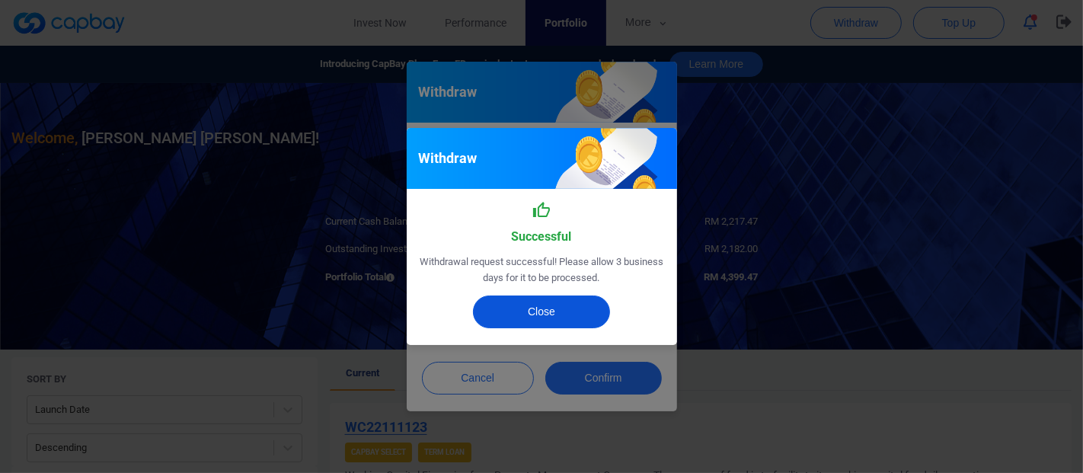
click at [576, 302] on button "Close" at bounding box center [541, 311] width 137 height 33
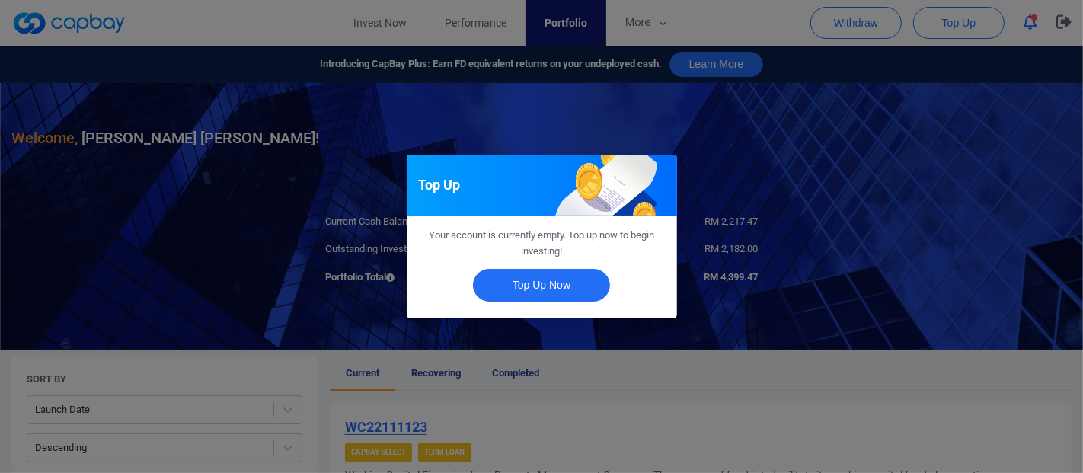
click at [808, 159] on div "Top Up Your account is currently empty. Top up now to begin investing! Top Up N…" at bounding box center [541, 236] width 1083 height 473
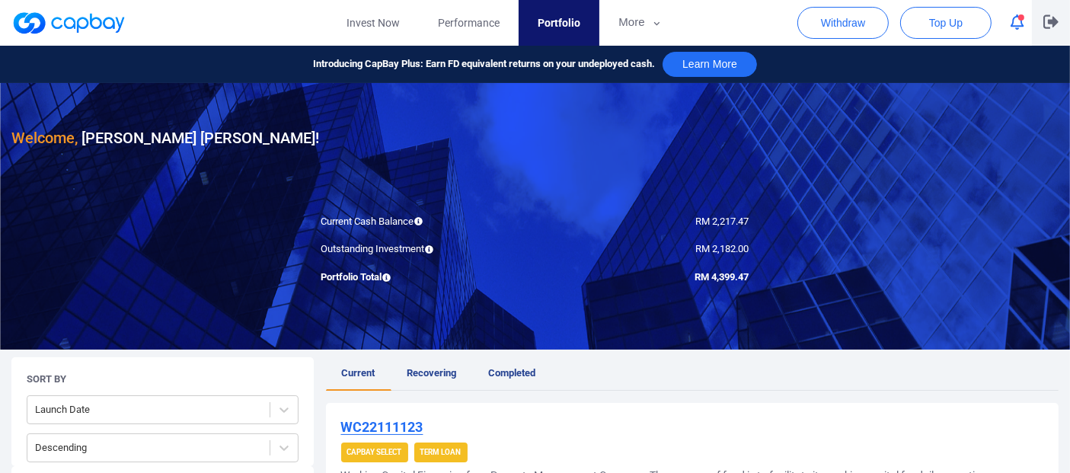
click at [1055, 18] on icon "button" at bounding box center [1050, 21] width 15 height 14
